Goal: Task Accomplishment & Management: Manage account settings

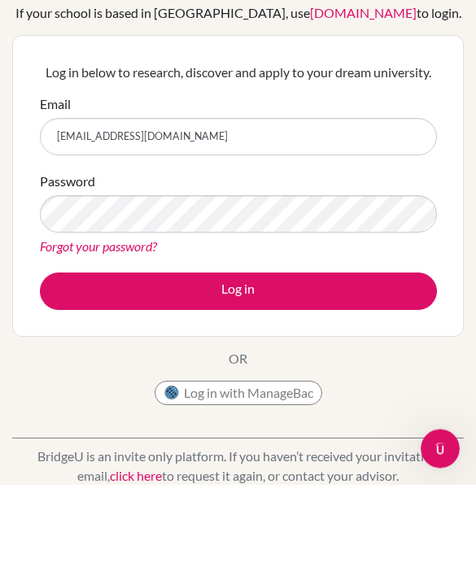
type input "[EMAIL_ADDRESS][DOMAIN_NAME]"
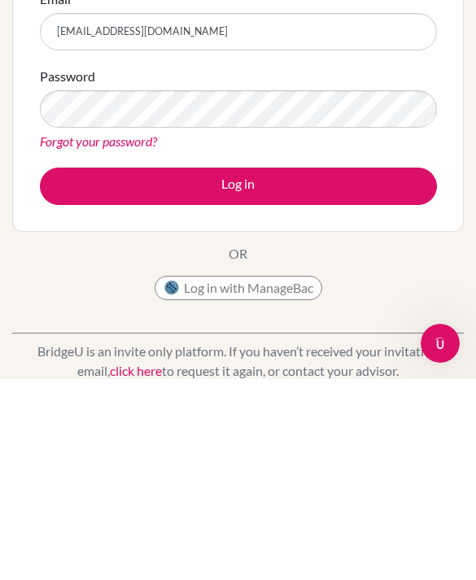
click at [291, 368] on button "Log in" at bounding box center [238, 386] width 397 height 37
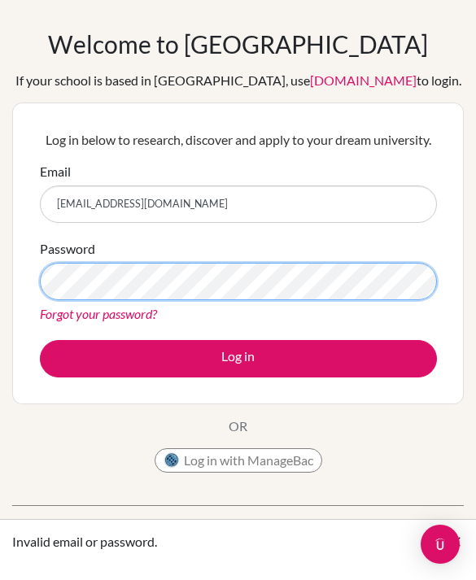
scroll to position [51, 0]
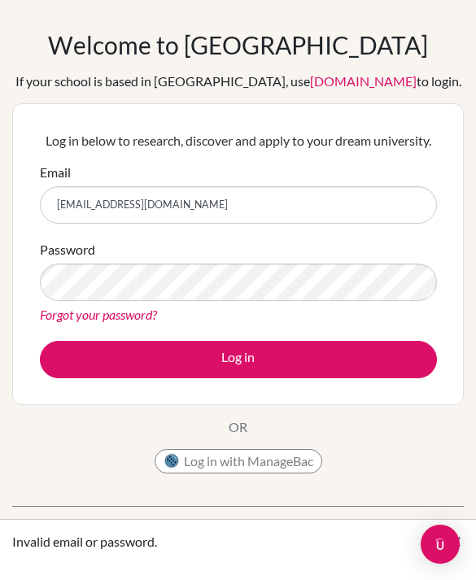
click at [237, 358] on button "Log in" at bounding box center [238, 359] width 397 height 37
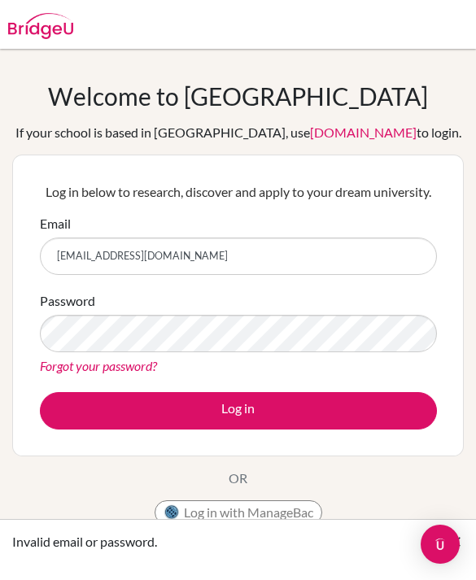
click at [259, 418] on button "Log in" at bounding box center [238, 410] width 397 height 37
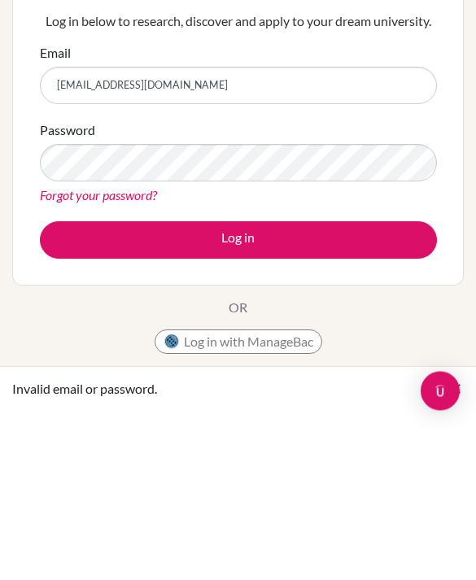
click at [286, 483] on button "Log in with ManageBac" at bounding box center [239, 495] width 168 height 24
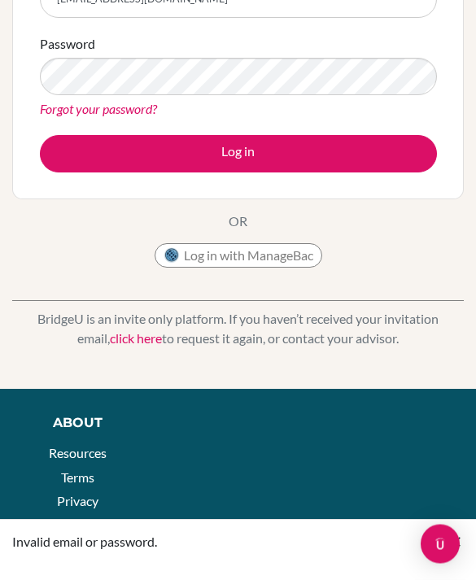
scroll to position [259, 0]
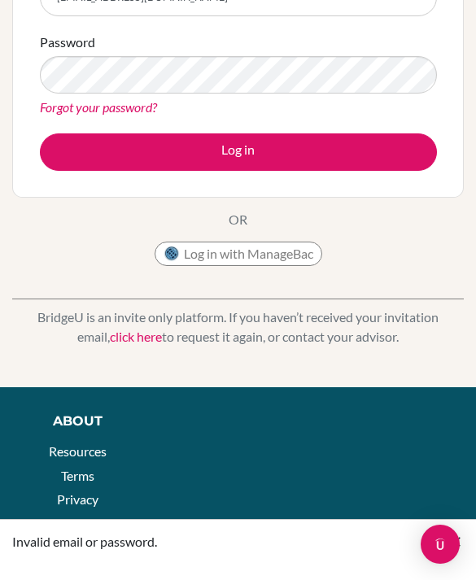
click at [120, 337] on link "click here" at bounding box center [136, 336] width 52 height 15
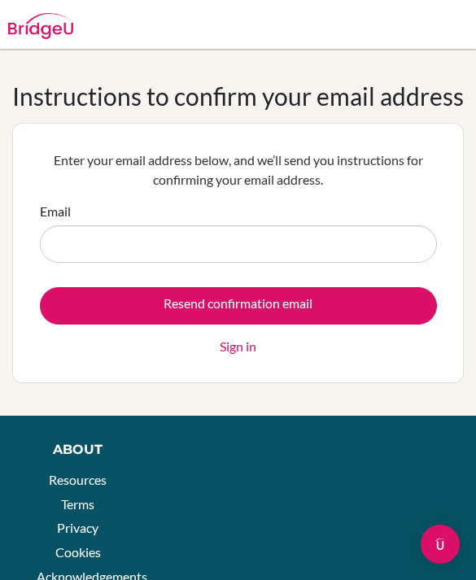
click at [364, 239] on input "Email" at bounding box center [238, 243] width 397 height 37
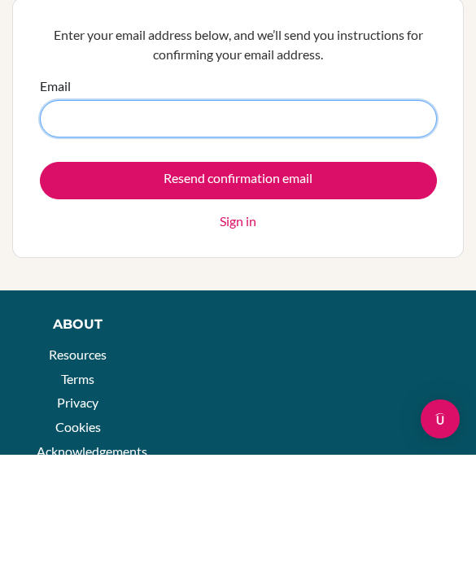
type input "[EMAIL_ADDRESS][DOMAIN_NAME]"
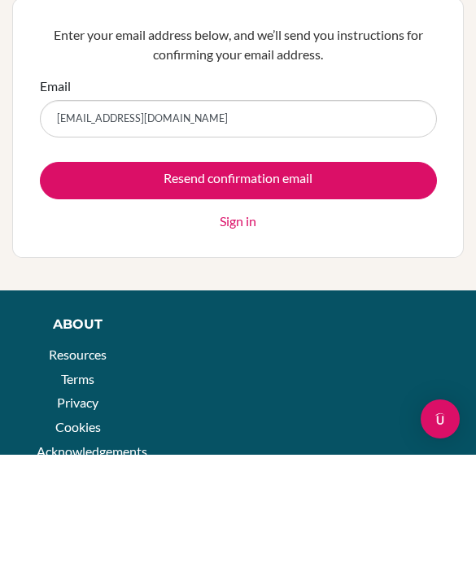
scroll to position [125, 0]
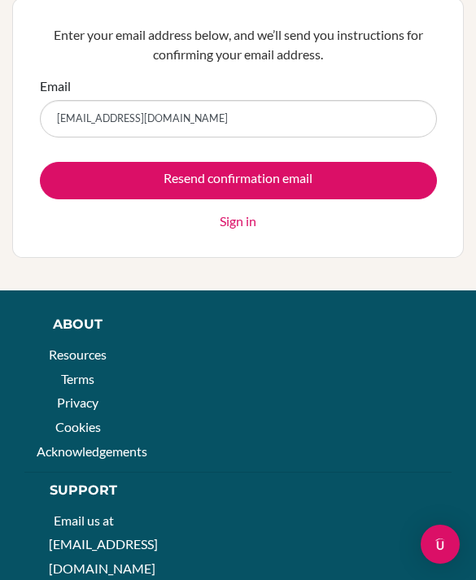
click at [379, 171] on input "Resend confirmation email" at bounding box center [238, 180] width 397 height 37
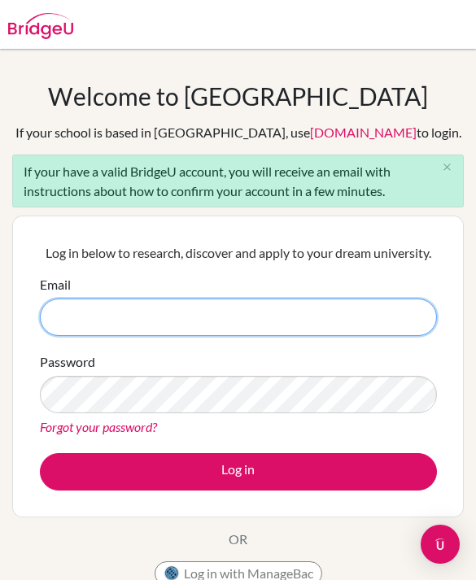
type input "[EMAIL_ADDRESS][DOMAIN_NAME]"
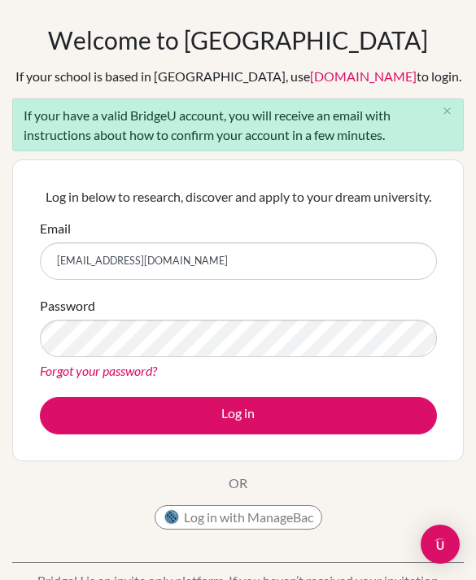
scroll to position [57, 0]
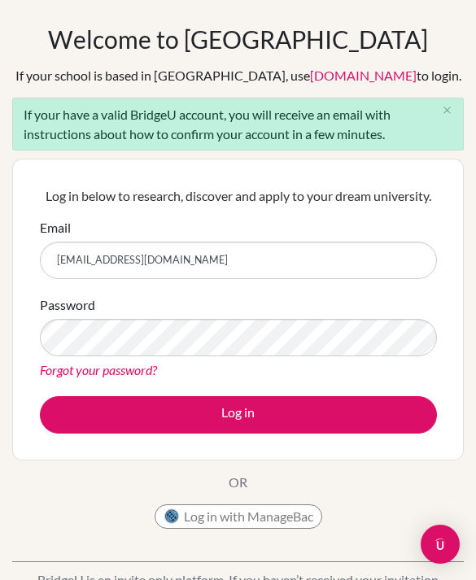
click at [360, 412] on button "Log in" at bounding box center [238, 414] width 397 height 37
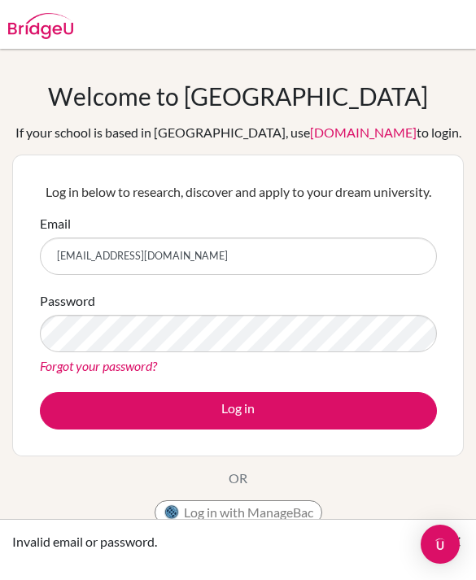
click at [61, 27] on img at bounding box center [40, 26] width 65 height 26
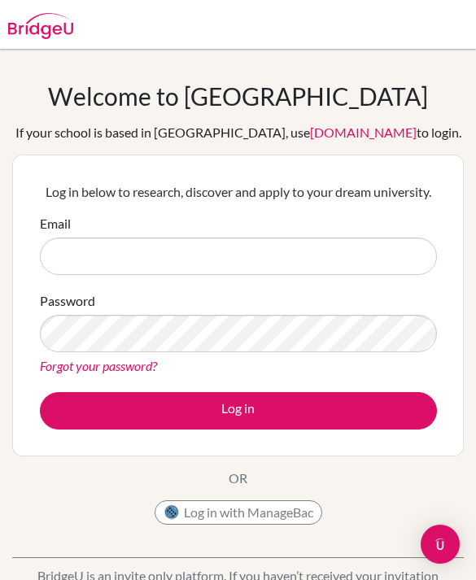
click at [294, 94] on h1 "Welcome to [GEOGRAPHIC_DATA]" at bounding box center [238, 95] width 380 height 29
click at [61, 28] on img at bounding box center [40, 26] width 65 height 26
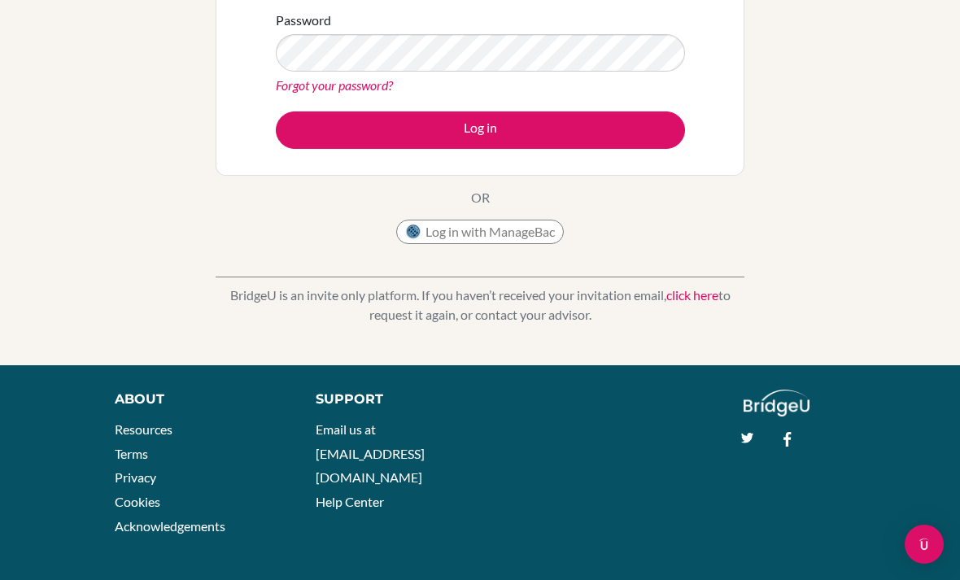
scroll to position [17, 0]
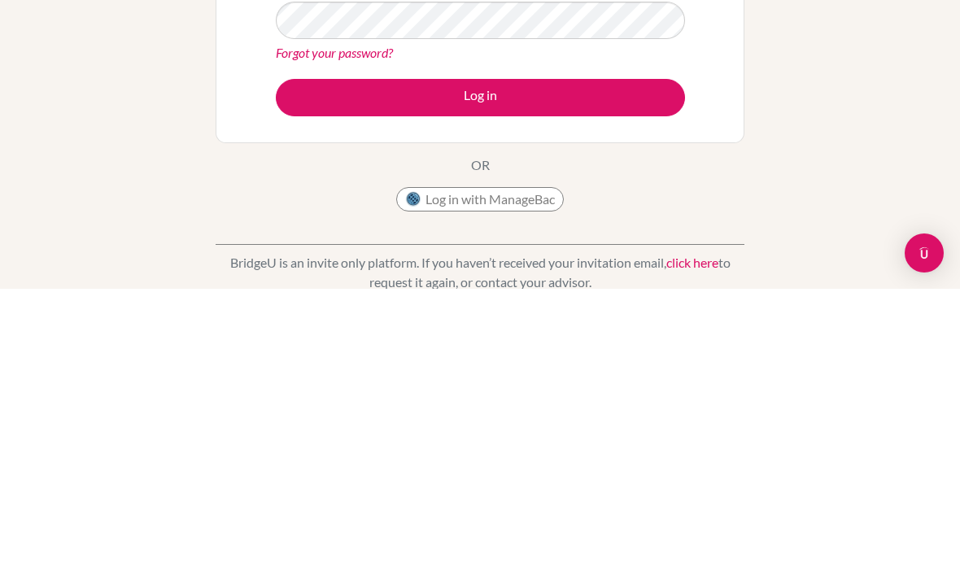
click at [847, 82] on div "Welcome to [GEOGRAPHIC_DATA] If your school is based in [GEOGRAPHIC_DATA], use …" at bounding box center [480, 325] width 960 height 532
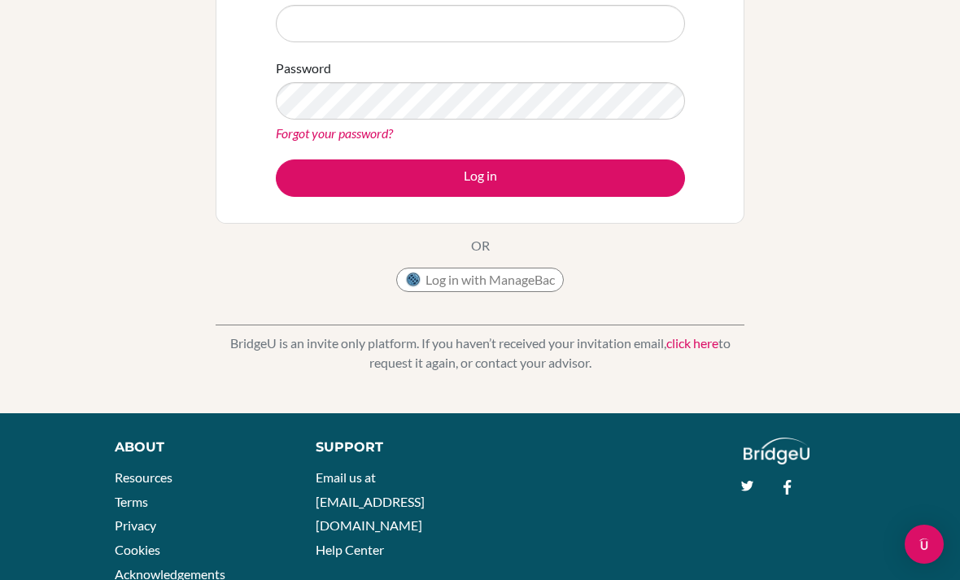
click at [931, 554] on img "Open Intercom Messenger" at bounding box center [924, 544] width 20 height 20
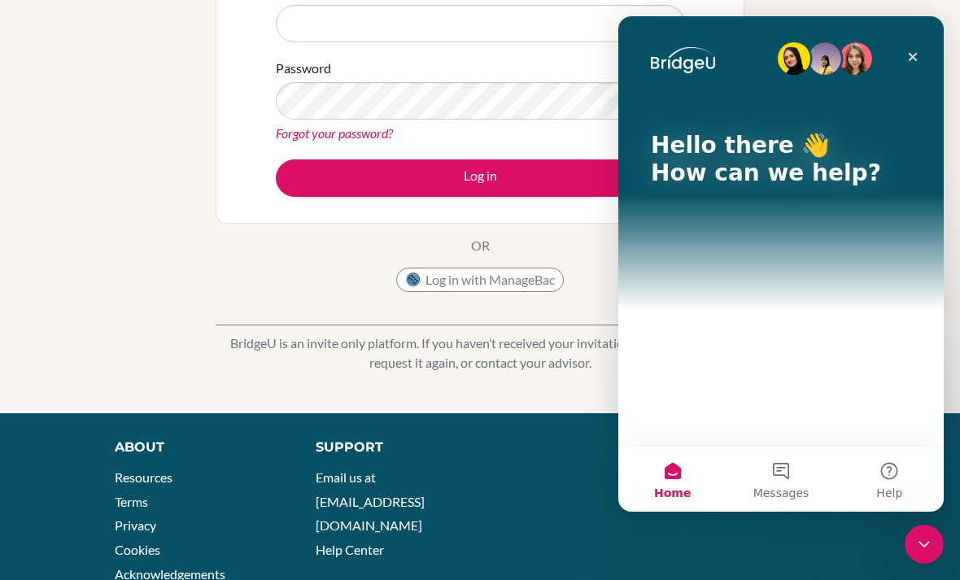
scroll to position [0, 0]
click at [921, 48] on div "Close" at bounding box center [912, 56] width 29 height 29
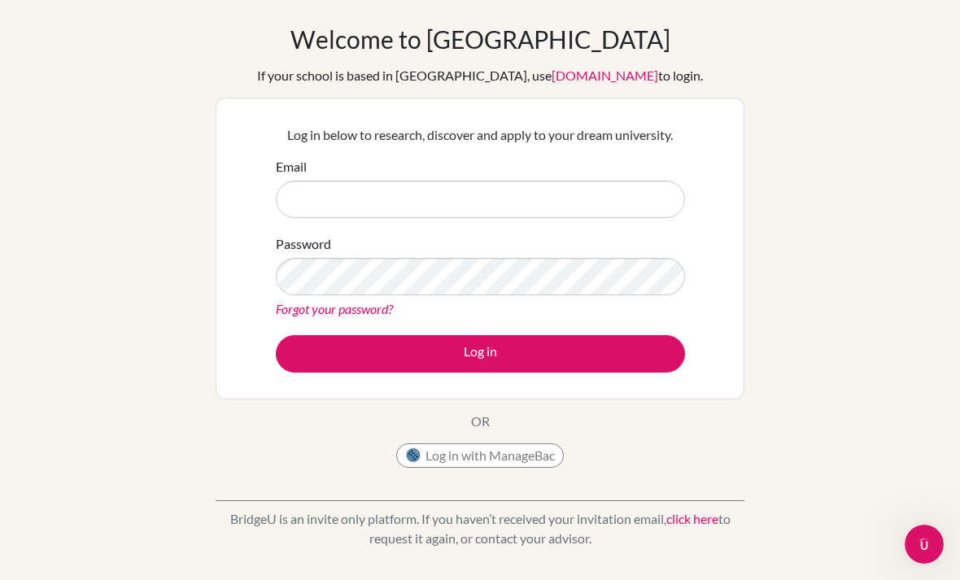
scroll to position [10, 0]
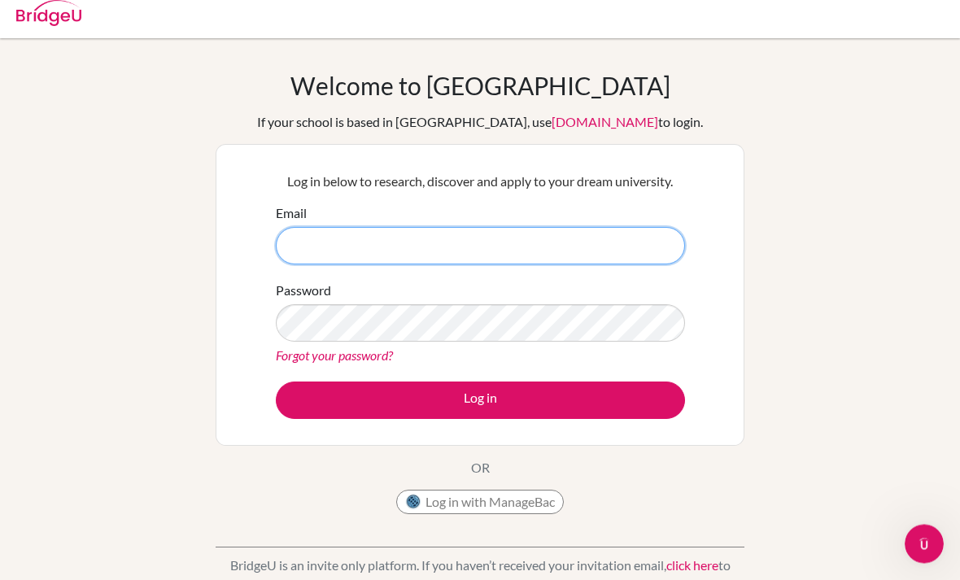
click at [640, 240] on input "Email" at bounding box center [480, 246] width 409 height 37
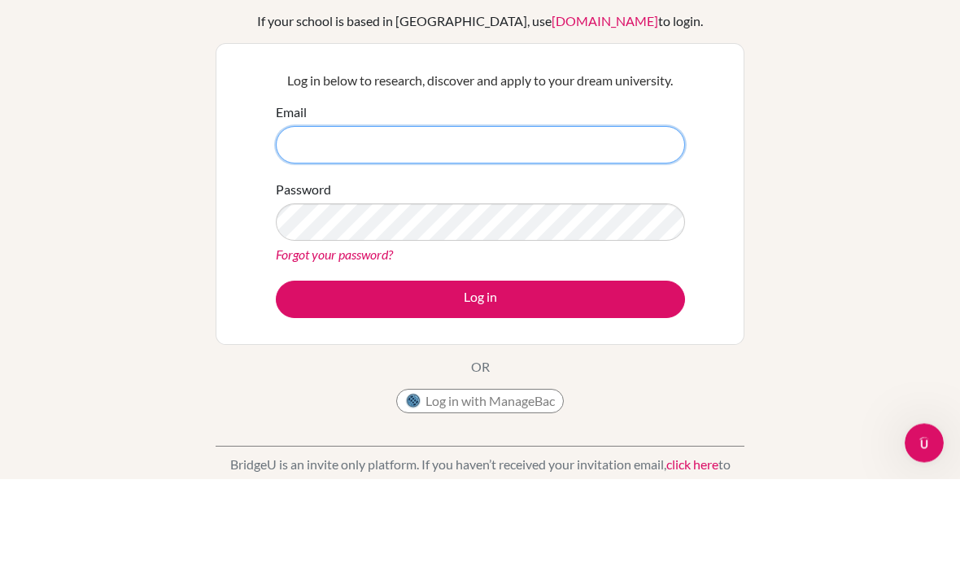
type input "[EMAIL_ADDRESS][DOMAIN_NAME]"
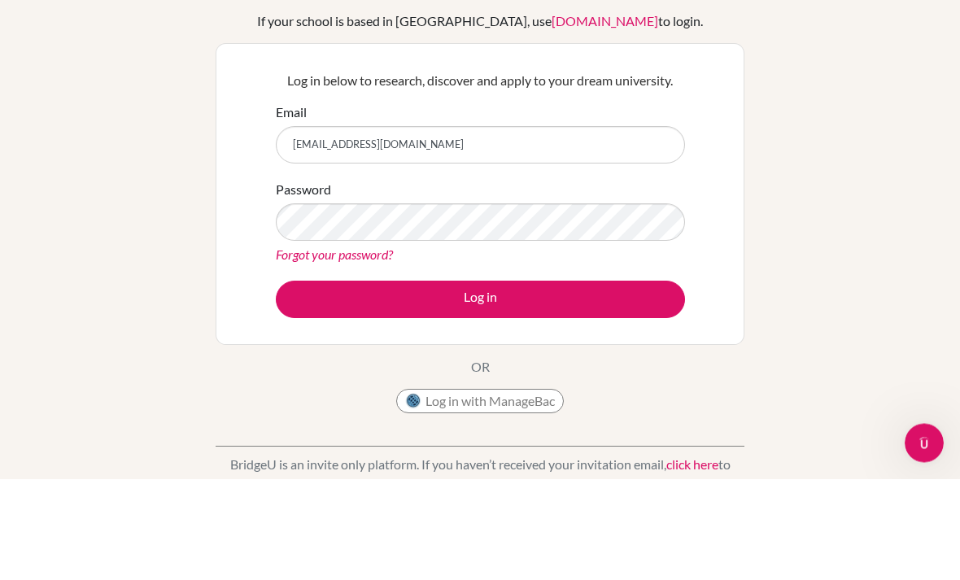
scroll to position [111, 0]
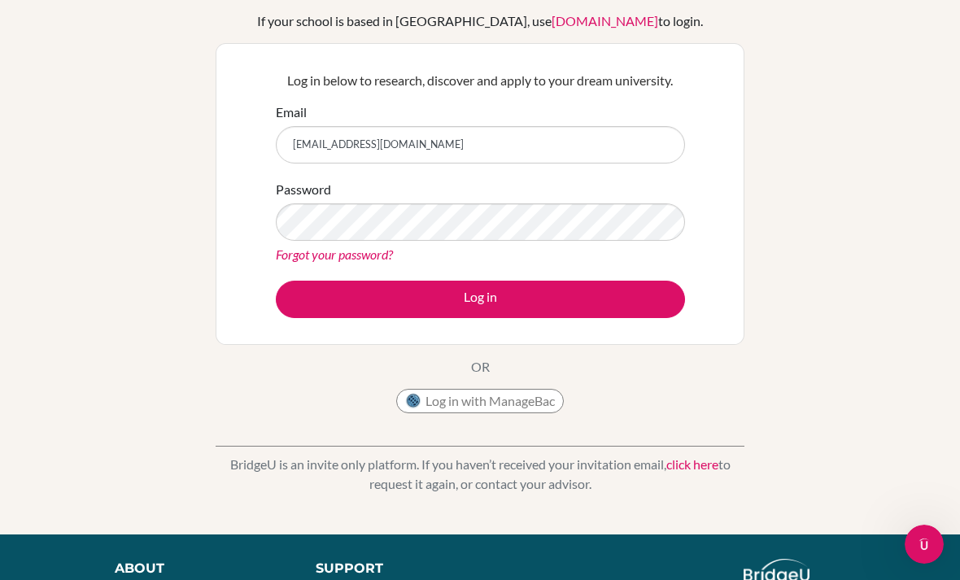
click at [664, 311] on button "Log in" at bounding box center [480, 299] width 409 height 37
